Goal: Navigation & Orientation: Go to known website

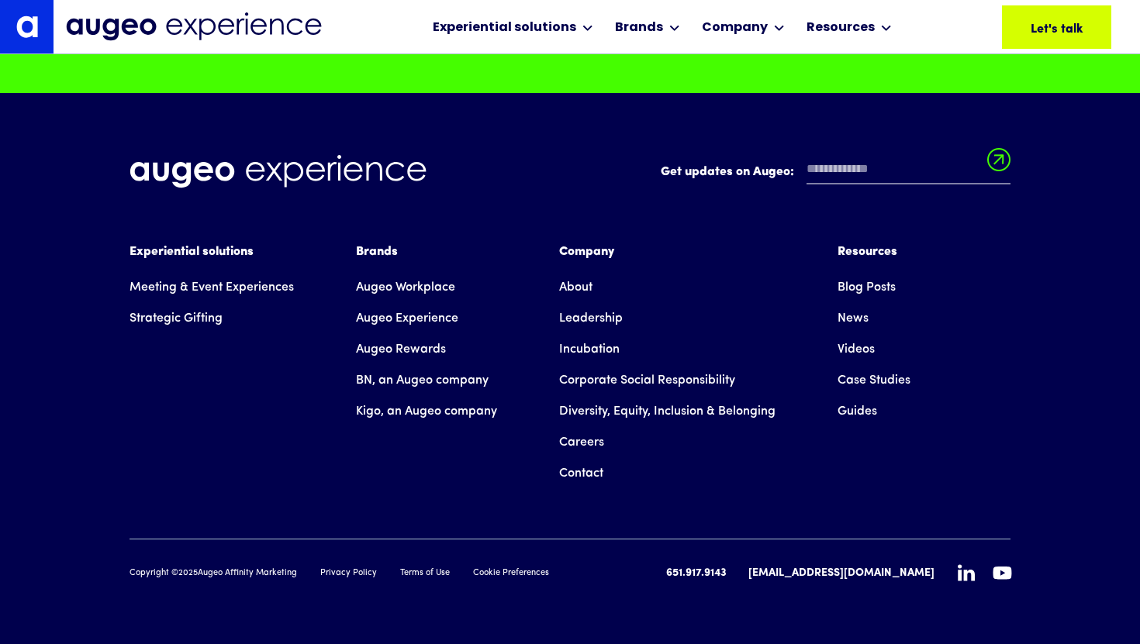
scroll to position [13587, 0]
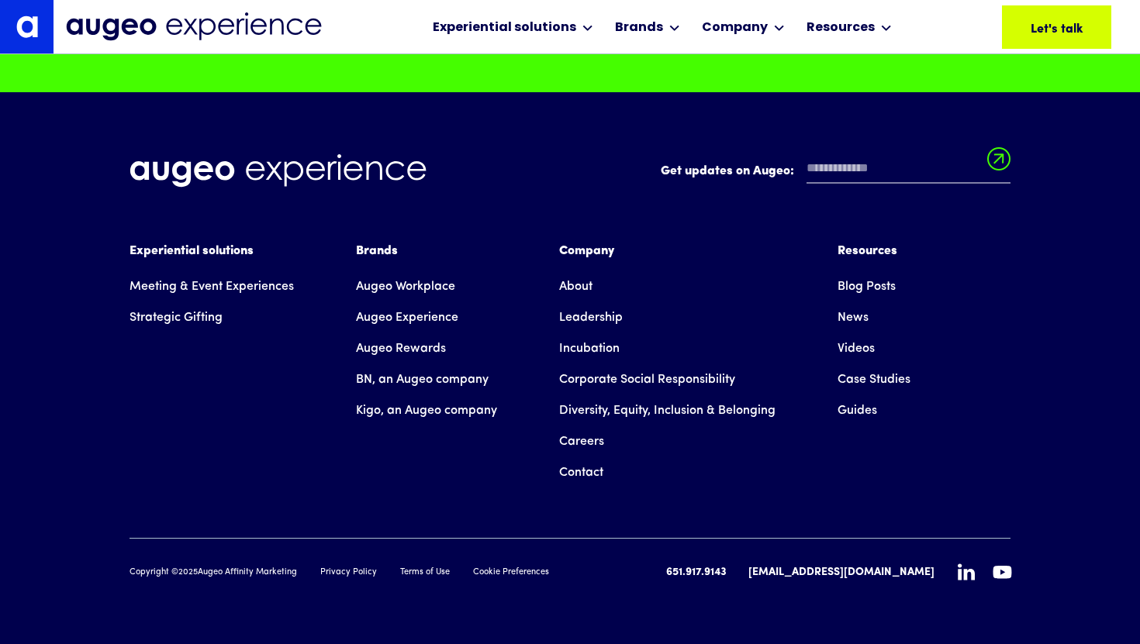
click at [967, 582] on div "Get updates on Augeo: Get updates on Augeo: Thanks for subscribing! Oops! Somet…" at bounding box center [570, 368] width 881 height 552
click at [967, 572] on icon at bounding box center [966, 573] width 17 height 16
